Goal: Complete application form: Complete application form

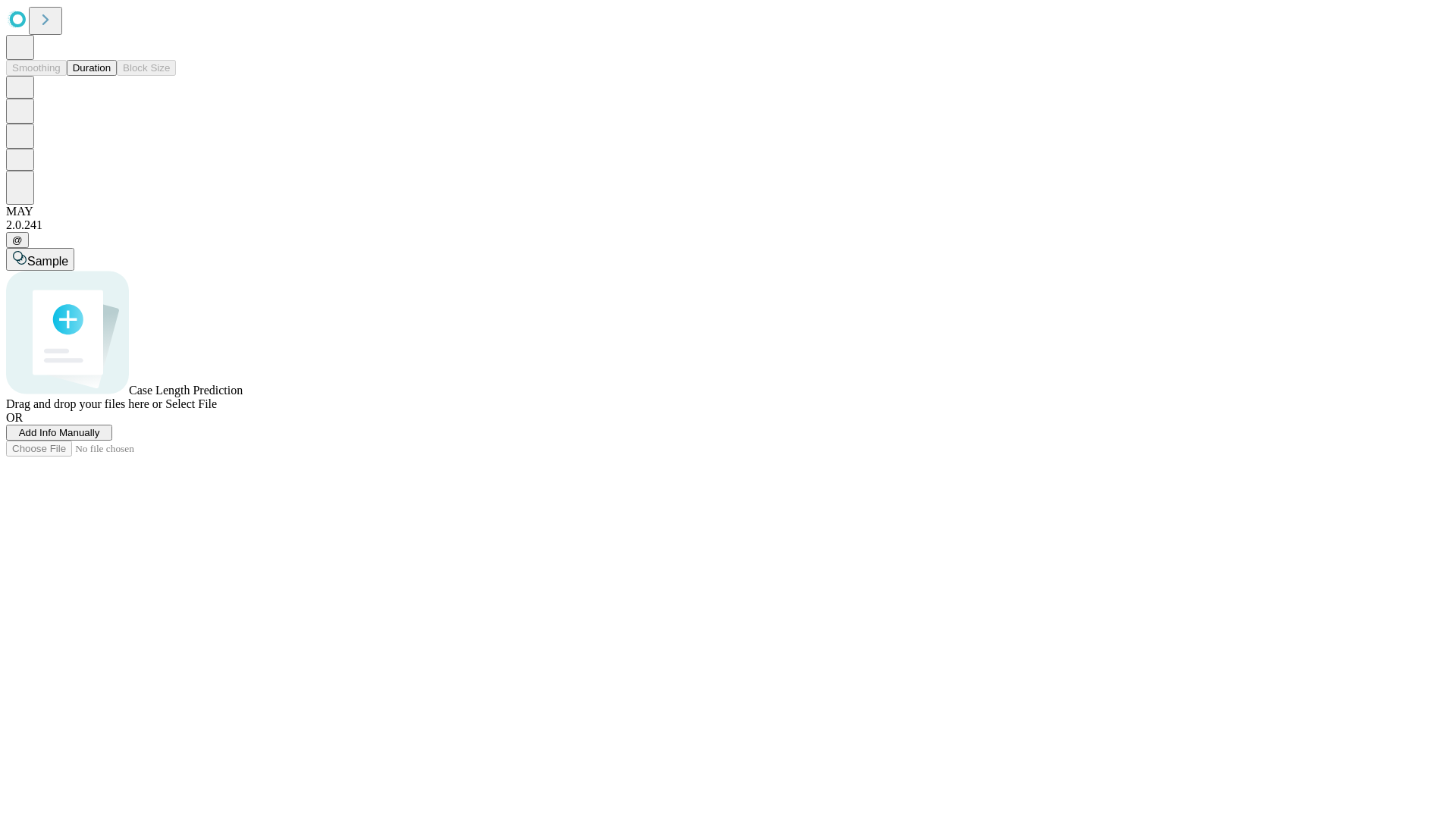
click at [100, 438] on span "Add Info Manually" at bounding box center [59, 432] width 81 height 12
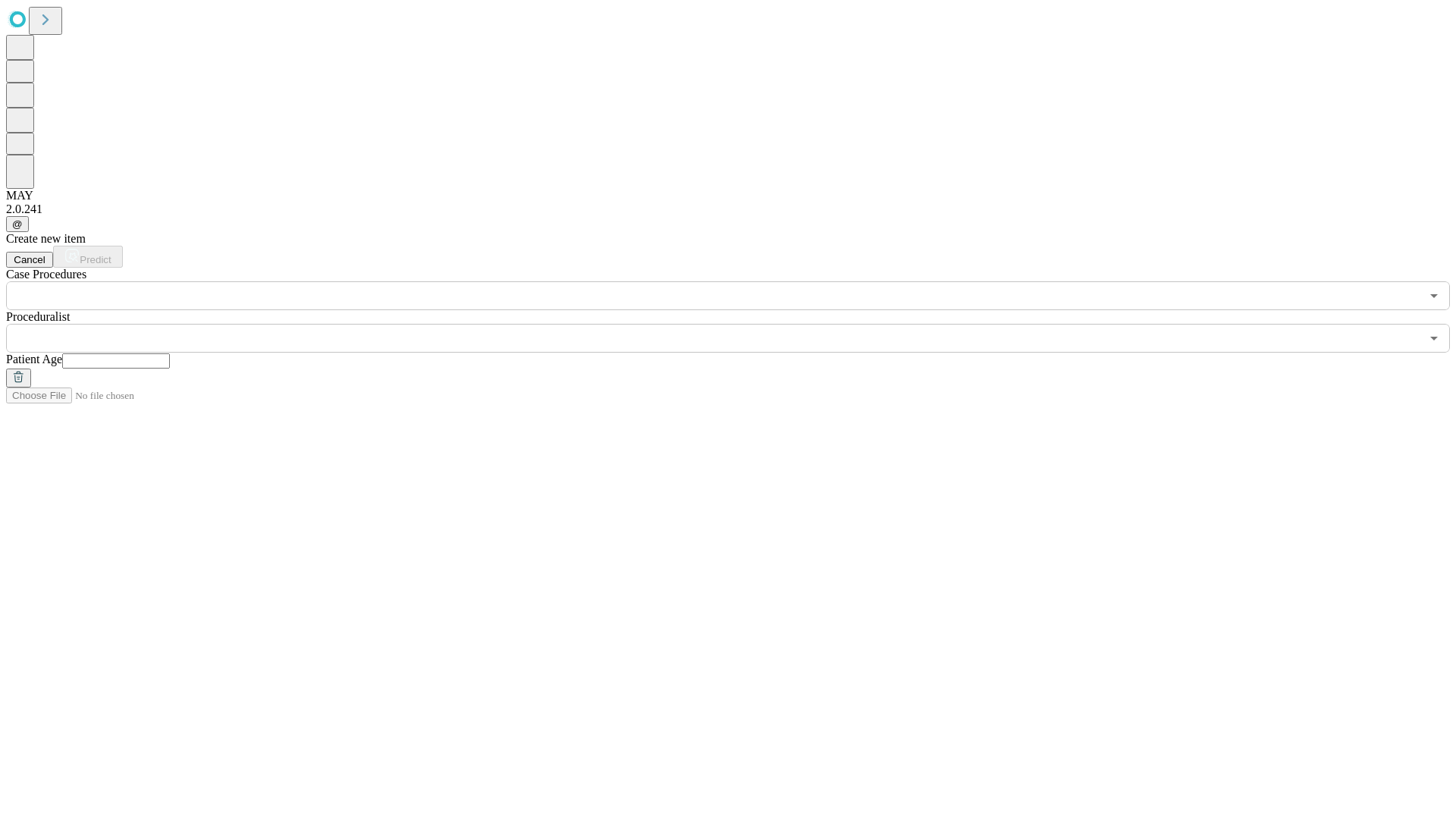
click at [169, 353] on input "text" at bounding box center [115, 361] width 108 height 15
type input "**"
click at [739, 324] on input "text" at bounding box center [713, 338] width 1414 height 29
